Goal: Check status: Check status

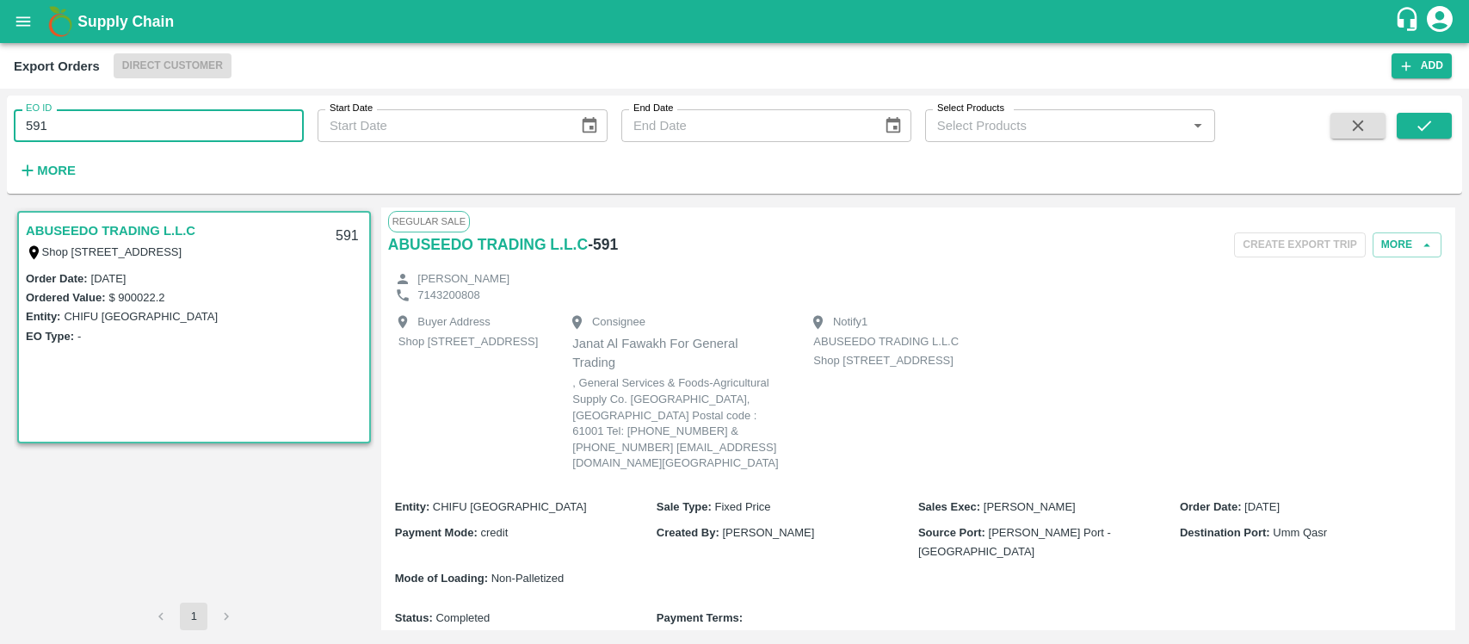
click at [18, 32] on button "open drawer" at bounding box center [23, 22] width 40 height 40
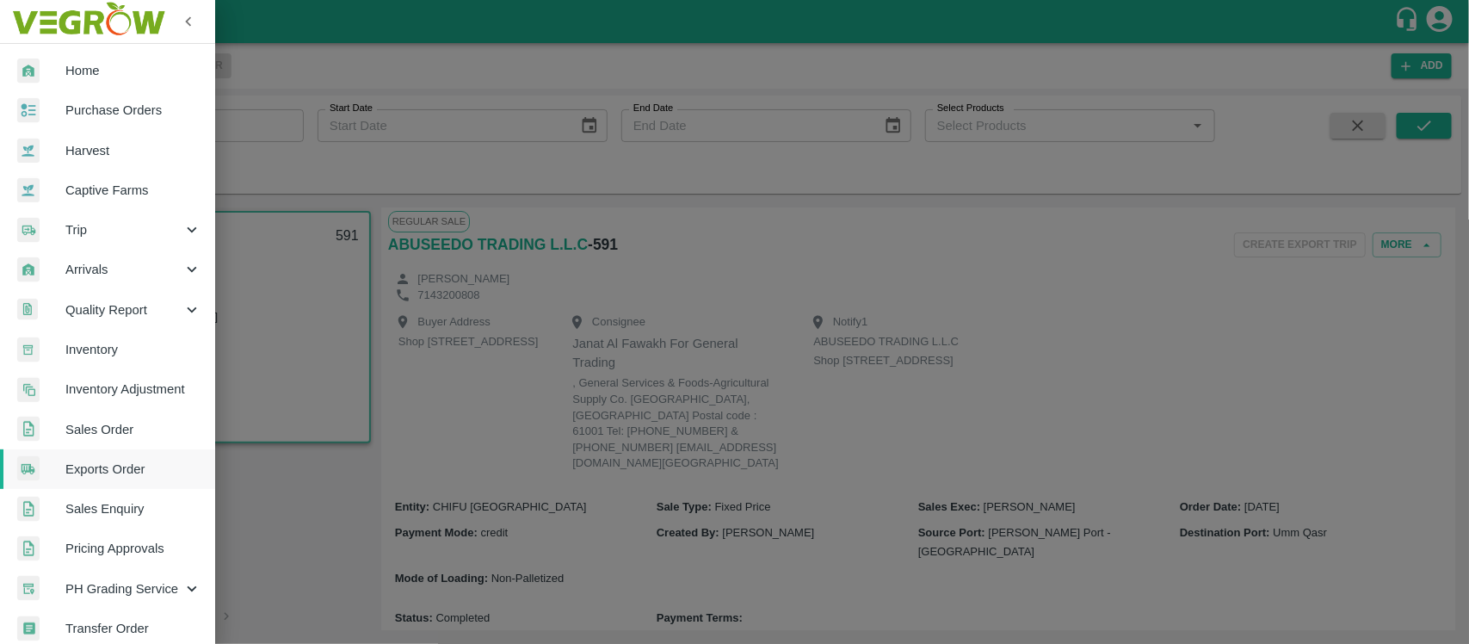
scroll to position [304, 0]
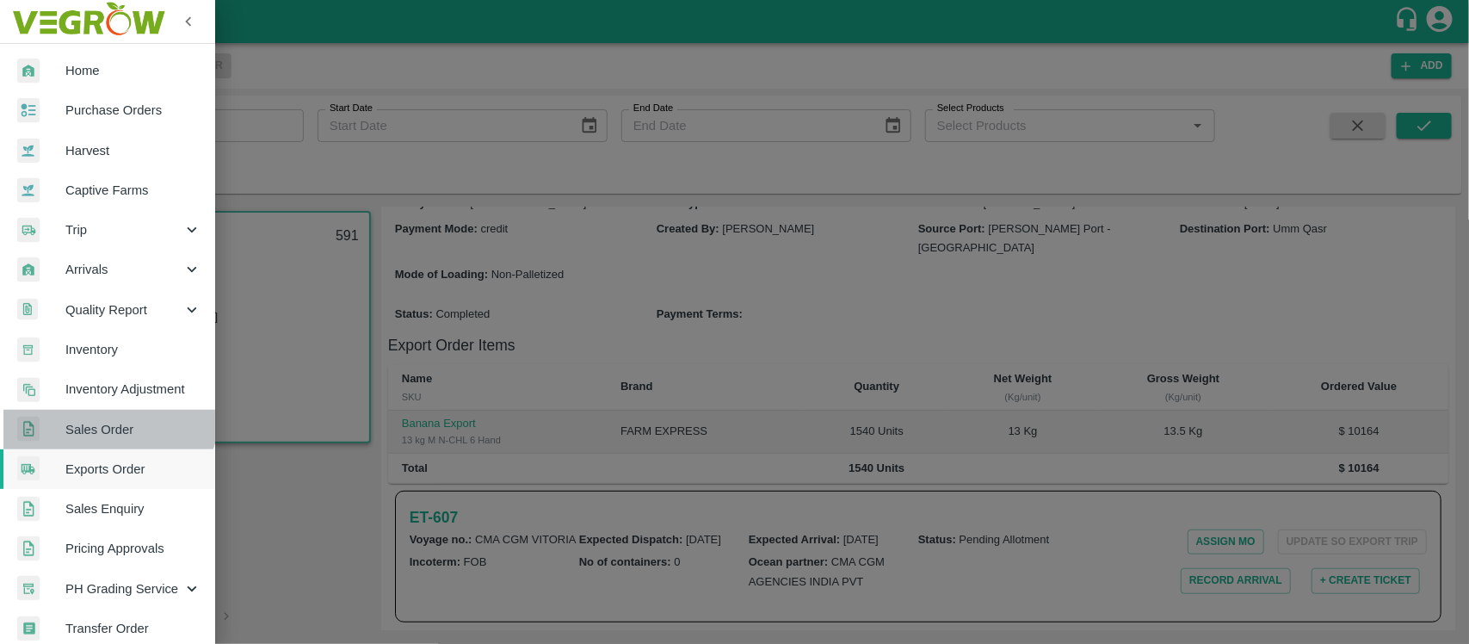
click at [104, 411] on link "Sales Order" at bounding box center [107, 430] width 215 height 40
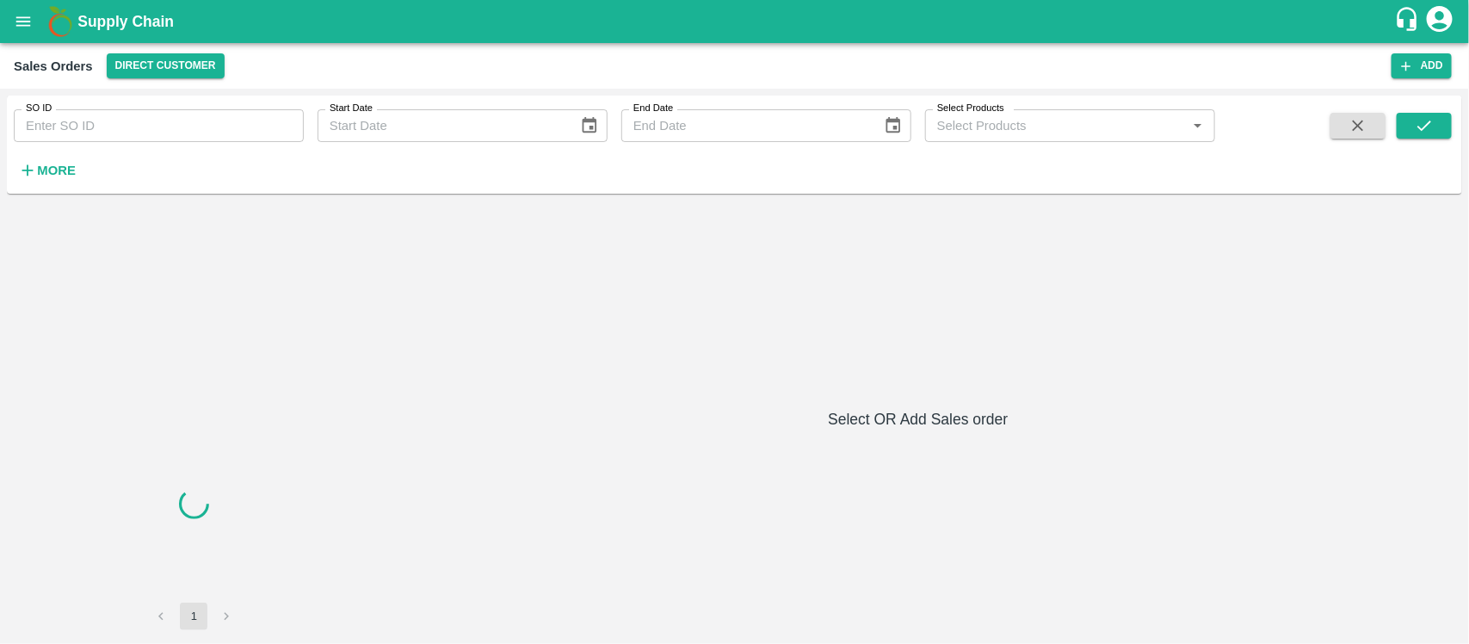
click at [125, 145] on div "SO ID SO ID Start Date Start Date End Date End Date Select Products Select Prod…" at bounding box center [607, 140] width 1215 height 89
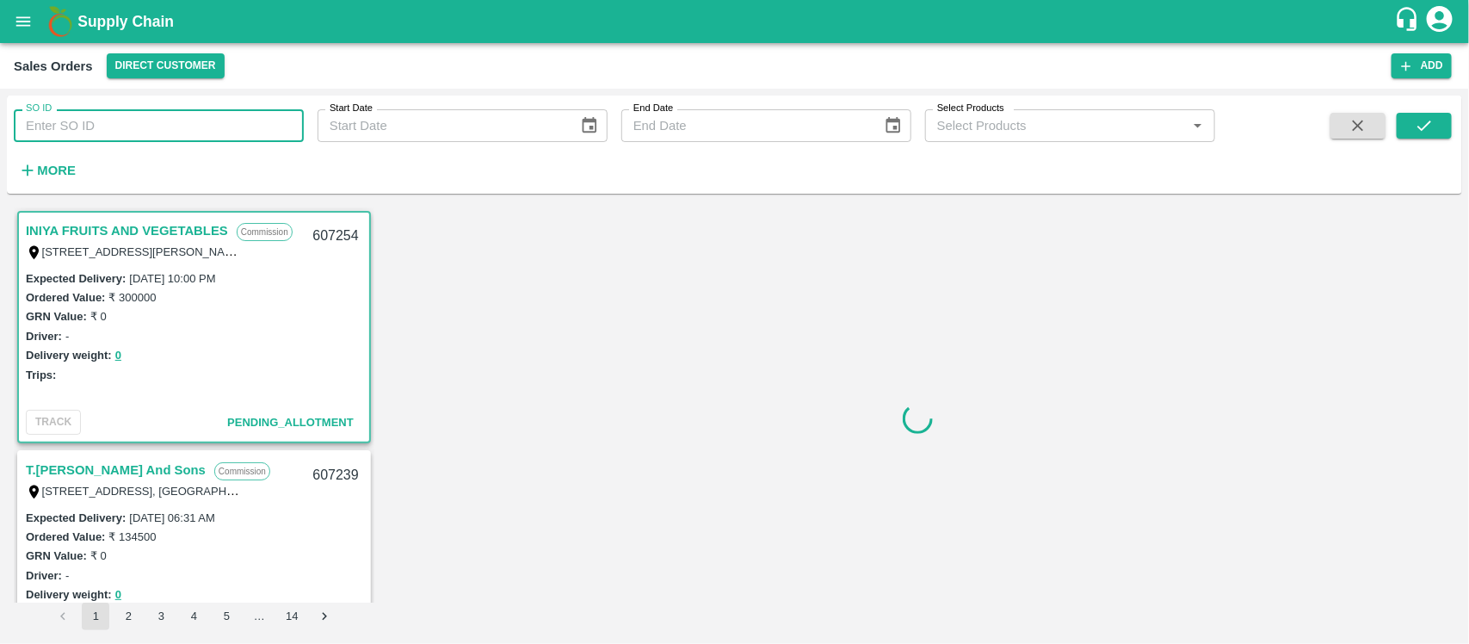
click at [125, 127] on input "SO ID" at bounding box center [159, 125] width 290 height 33
paste input "606250"
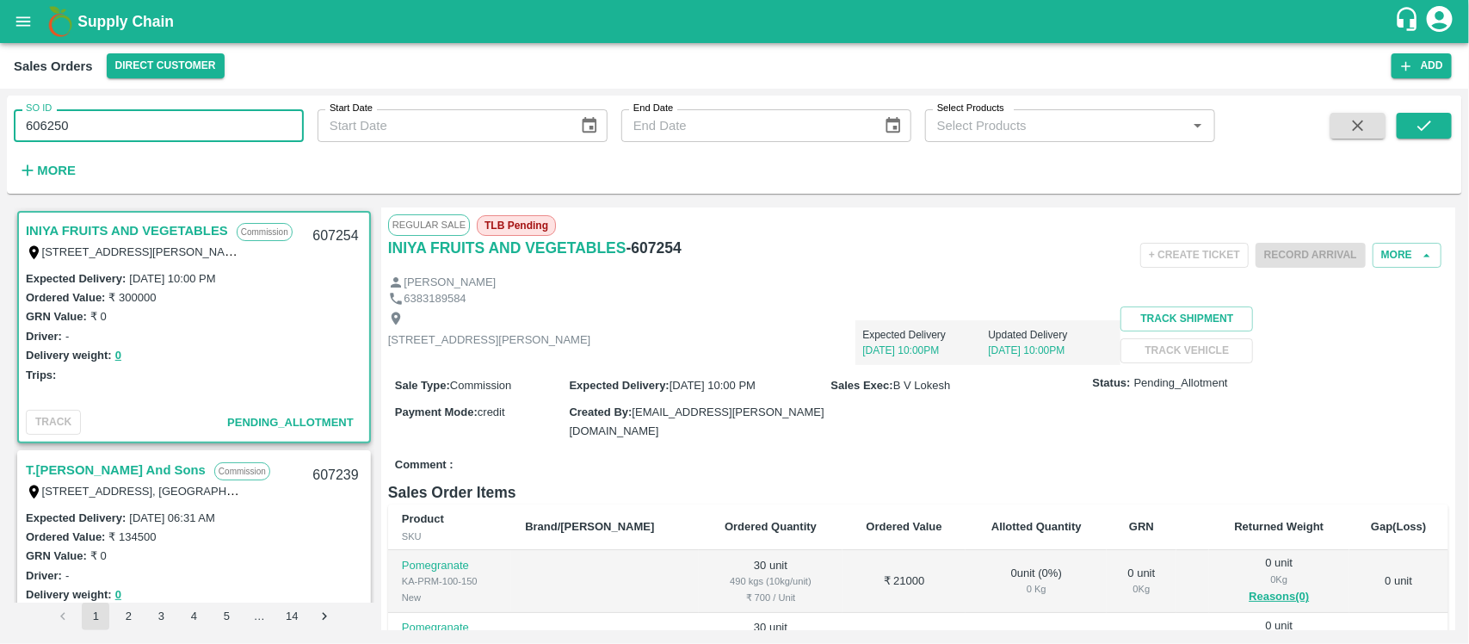
type input "606250"
click at [1452, 123] on div "SO ID 606250 SO ID Start Date Start Date End Date End Date Select Products Sele…" at bounding box center [734, 144] width 1455 height 84
click at [1416, 126] on icon "submit" at bounding box center [1424, 125] width 19 height 19
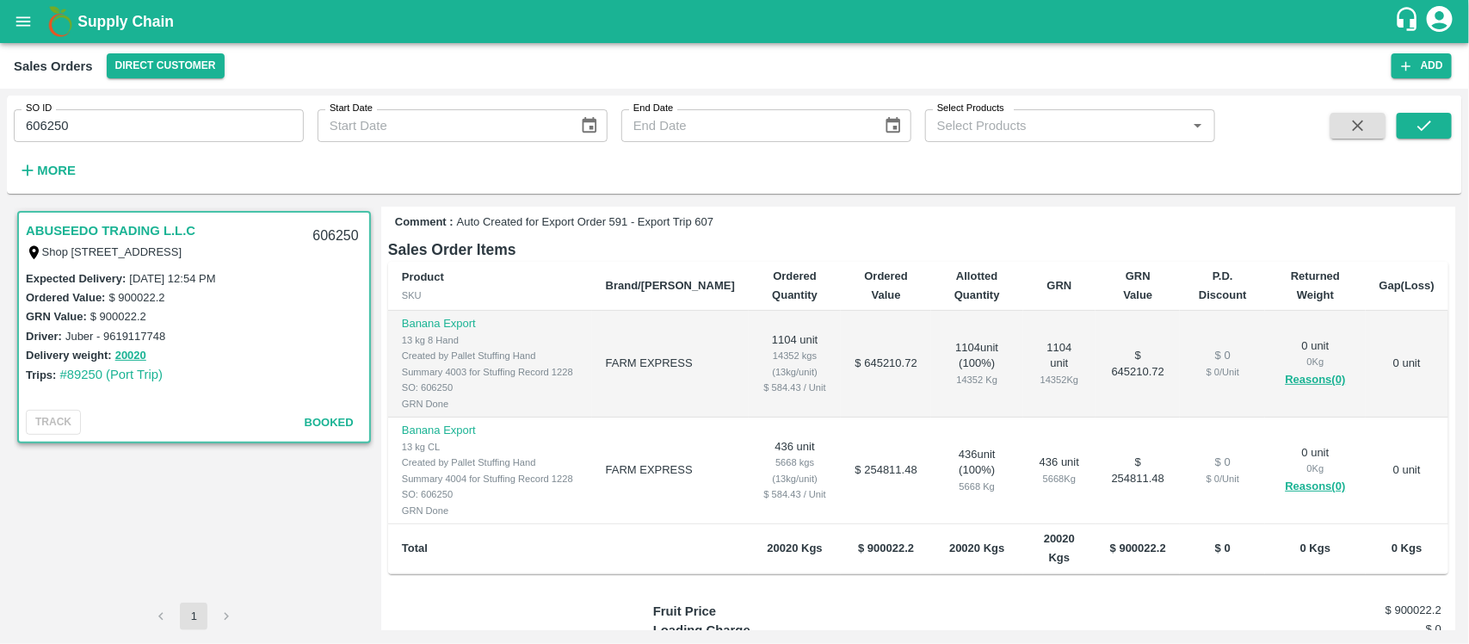
scroll to position [243, 0]
